Goal: Task Accomplishment & Management: Complete application form

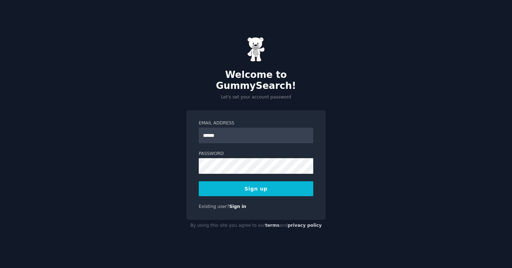
type input "**********"
click at [271, 182] on button "Sign up" at bounding box center [256, 189] width 115 height 15
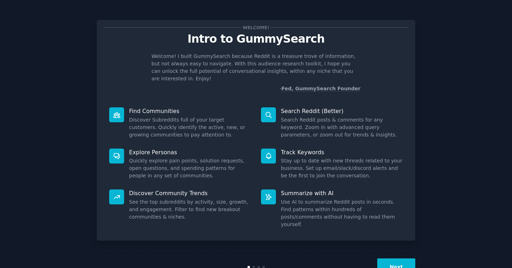
click at [402, 259] on button "Next" at bounding box center [397, 267] width 38 height 17
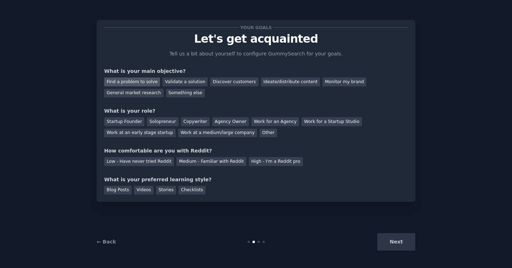
click at [137, 84] on div "Find a problem to solve" at bounding box center [132, 82] width 56 height 9
click at [265, 134] on div "Other" at bounding box center [268, 133] width 17 height 9
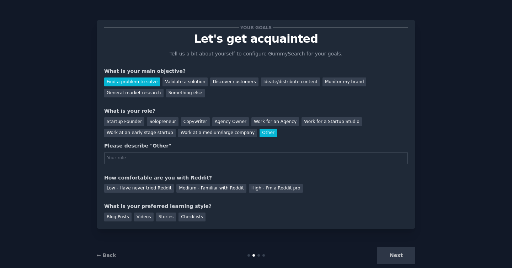
click at [264, 134] on div "Other" at bounding box center [268, 133] width 17 height 9
click at [271, 121] on div "Work for an Agency" at bounding box center [276, 121] width 48 height 9
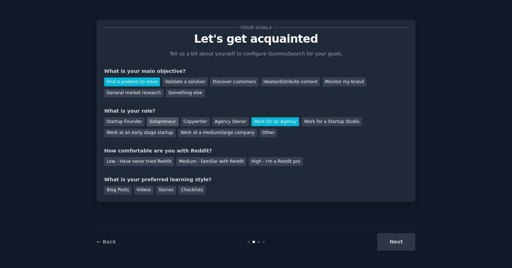
click at [163, 121] on div "Solopreneur" at bounding box center [162, 121] width 31 height 9
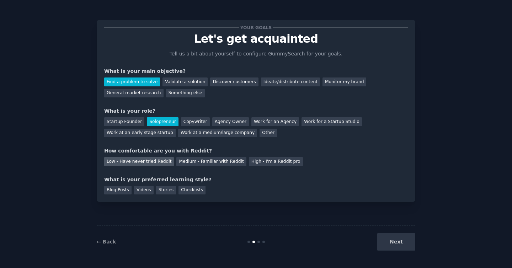
click at [164, 163] on div "Low - Have never tried Reddit" at bounding box center [139, 161] width 70 height 9
click at [187, 165] on div "Medium - Familiar with Reddit" at bounding box center [212, 161] width 70 height 9
click at [162, 164] on div "Low - Have never tried Reddit" at bounding box center [139, 161] width 70 height 9
click at [126, 190] on div "Blog Posts" at bounding box center [117, 190] width 27 height 9
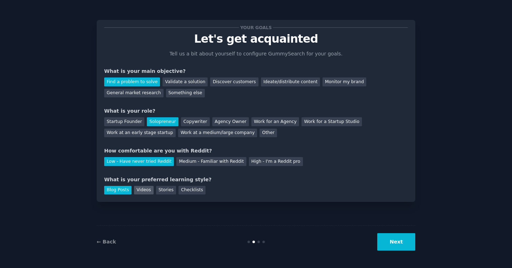
click at [148, 193] on div "Videos" at bounding box center [144, 190] width 20 height 9
click at [169, 193] on div "Stories" at bounding box center [166, 190] width 20 height 9
click at [188, 194] on div "Checklists" at bounding box center [192, 190] width 27 height 9
click at [129, 192] on div "Blog Posts" at bounding box center [117, 190] width 27 height 9
click at [395, 239] on button "Next" at bounding box center [397, 241] width 38 height 17
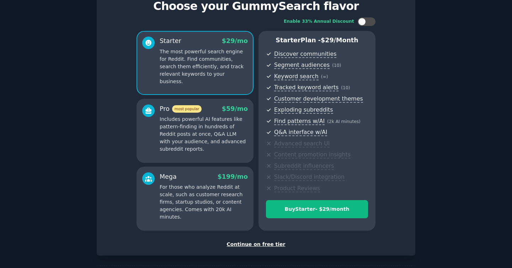
scroll to position [63, 0]
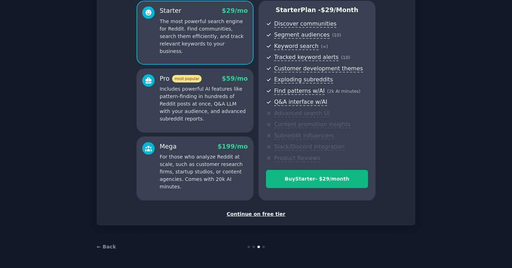
click at [278, 216] on div "Continue on free tier" at bounding box center [256, 214] width 304 height 7
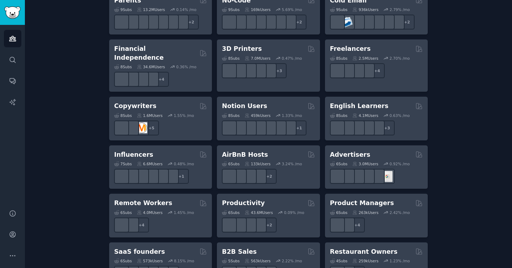
scroll to position [525, 0]
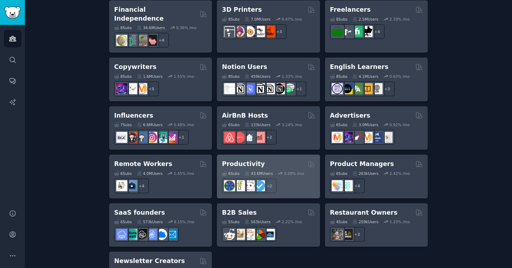
click at [296, 179] on div "+ 2" at bounding box center [268, 186] width 93 height 15
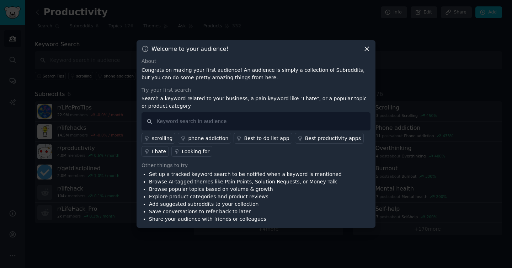
click at [367, 50] on icon at bounding box center [366, 48] width 7 height 7
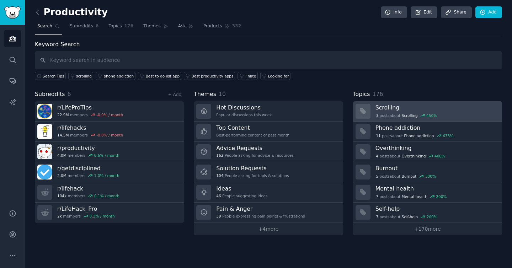
click at [403, 104] on h3 "Scrolling" at bounding box center [437, 107] width 122 height 7
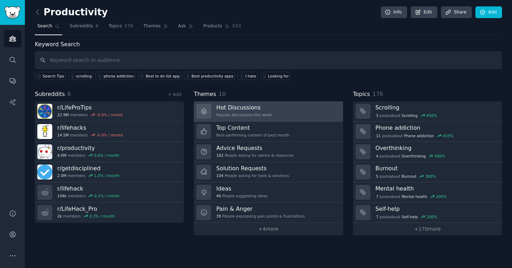
click at [298, 117] on link "Hot Discussions Popular discussions this week" at bounding box center [268, 111] width 149 height 20
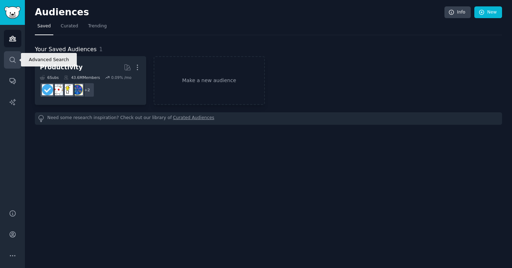
click at [18, 54] on link "Search" at bounding box center [12, 59] width 17 height 17
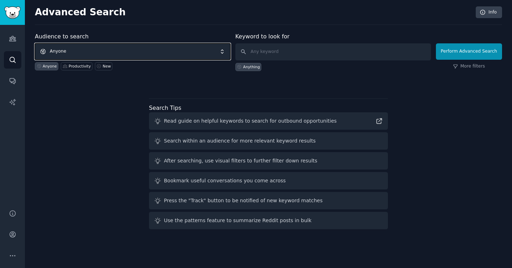
click at [131, 54] on span "Anyone" at bounding box center [133, 51] width 196 height 16
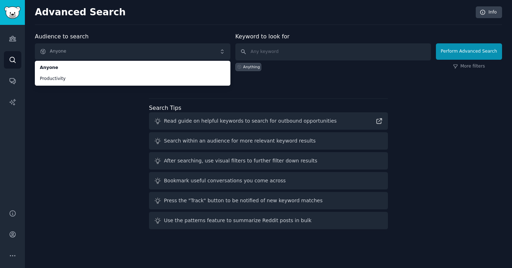
click at [139, 107] on div "Audience to search Anyone Anyone Productivity Anyone Productivity New Keyword t…" at bounding box center [269, 132] width 468 height 200
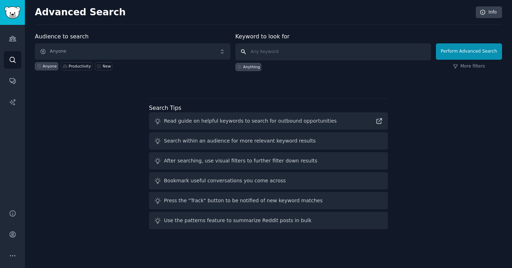
click at [273, 52] on input "text" at bounding box center [334, 51] width 196 height 17
type input "s"
type input "desktop app"
click at [482, 56] on button "Perform Advanced Search" at bounding box center [469, 51] width 66 height 16
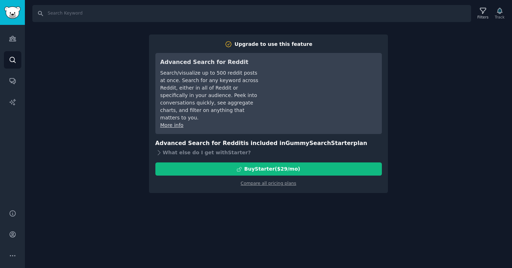
click at [482, 56] on div "Search Filters Track Upgrade to use this feature Advanced Search for Reddit Sea…" at bounding box center [269, 134] width 488 height 268
click at [282, 181] on link "Compare all pricing plans" at bounding box center [269, 183] width 56 height 5
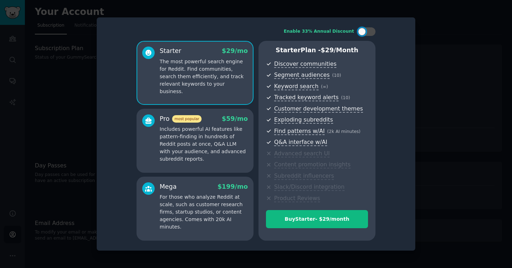
click at [437, 36] on div at bounding box center [256, 134] width 512 height 268
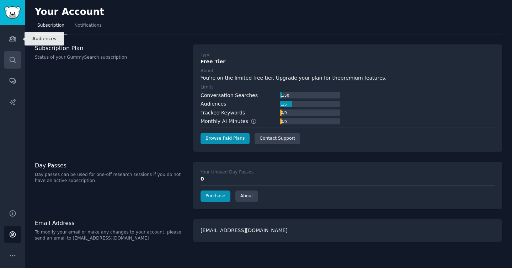
click at [14, 52] on link "Search" at bounding box center [12, 59] width 17 height 17
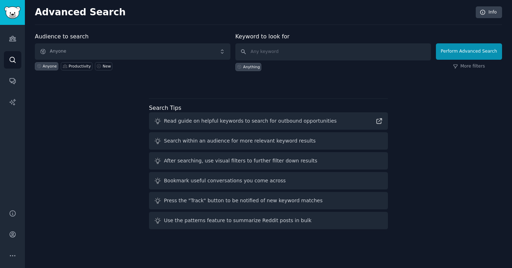
click at [257, 68] on div "Anything" at bounding box center [251, 66] width 17 height 5
click at [15, 41] on icon "Sidebar" at bounding box center [12, 38] width 6 height 5
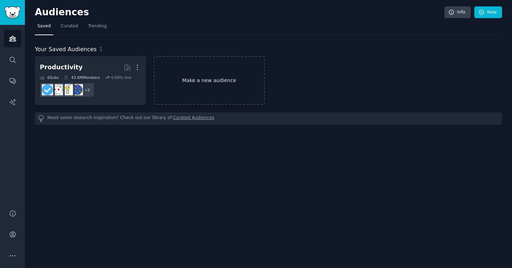
click at [187, 89] on link "Make a new audience" at bounding box center [209, 80] width 111 height 49
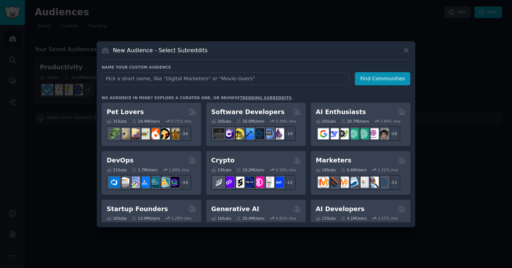
click at [268, 112] on h2 "Software Developers" at bounding box center [247, 112] width 73 height 9
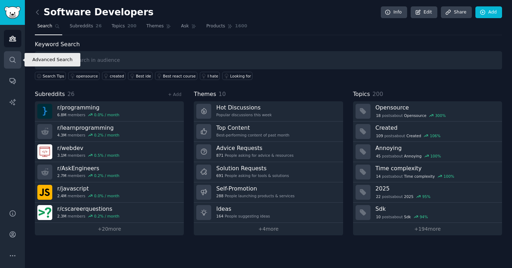
click at [10, 59] on icon "Sidebar" at bounding box center [12, 59] width 7 height 7
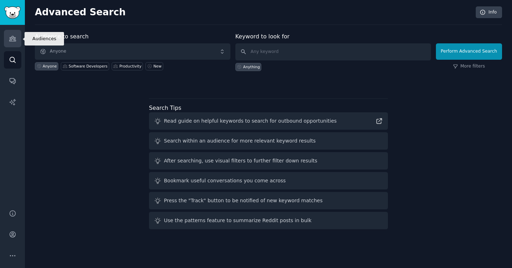
click at [15, 38] on icon "Sidebar" at bounding box center [12, 38] width 7 height 7
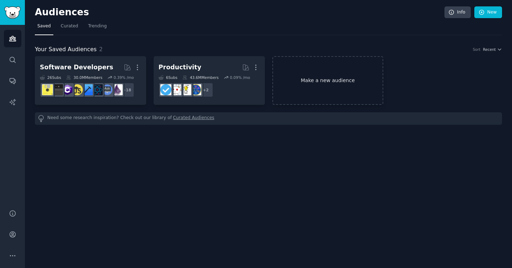
click at [299, 75] on link "Make a new audience" at bounding box center [328, 80] width 111 height 49
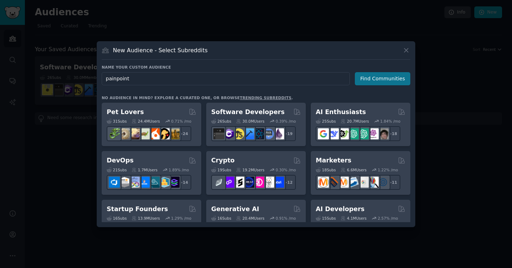
type input "painpoint"
click at [372, 77] on button "Find Communities" at bounding box center [383, 78] width 56 height 13
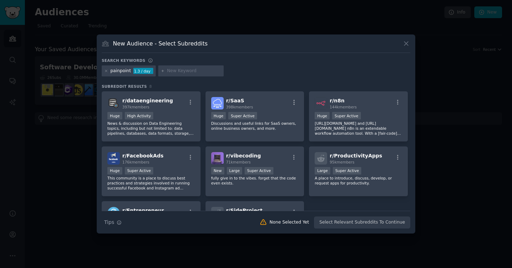
click at [187, 74] on div at bounding box center [190, 70] width 65 height 11
click at [194, 70] on input "text" at bounding box center [194, 71] width 54 height 6
